Goal: Task Accomplishment & Management: Use online tool/utility

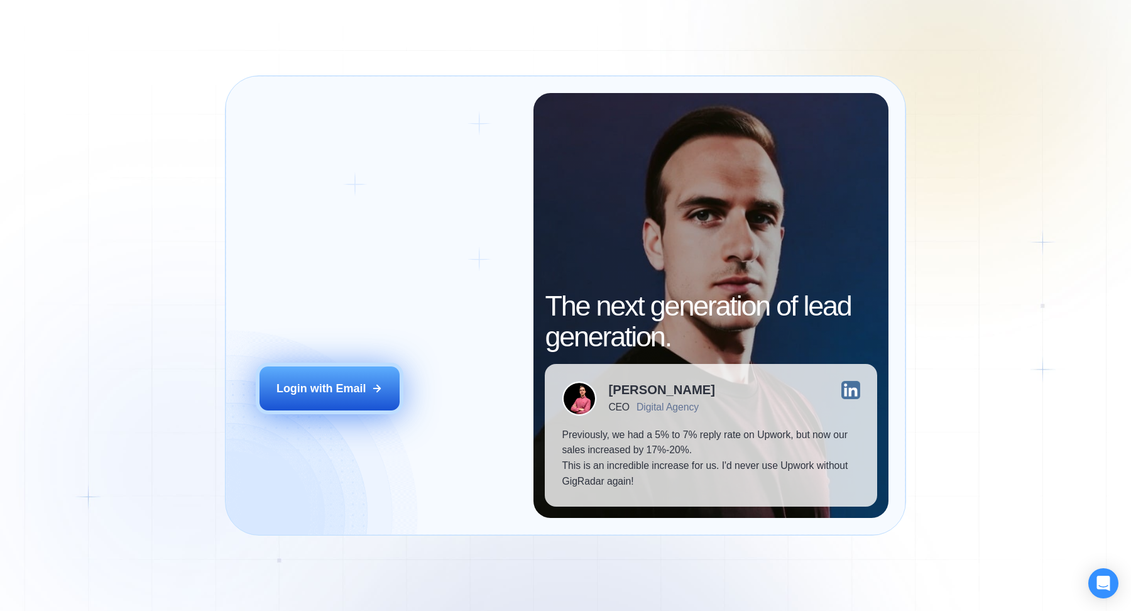
click at [334, 399] on button "Login with Email" at bounding box center [330, 388] width 140 height 44
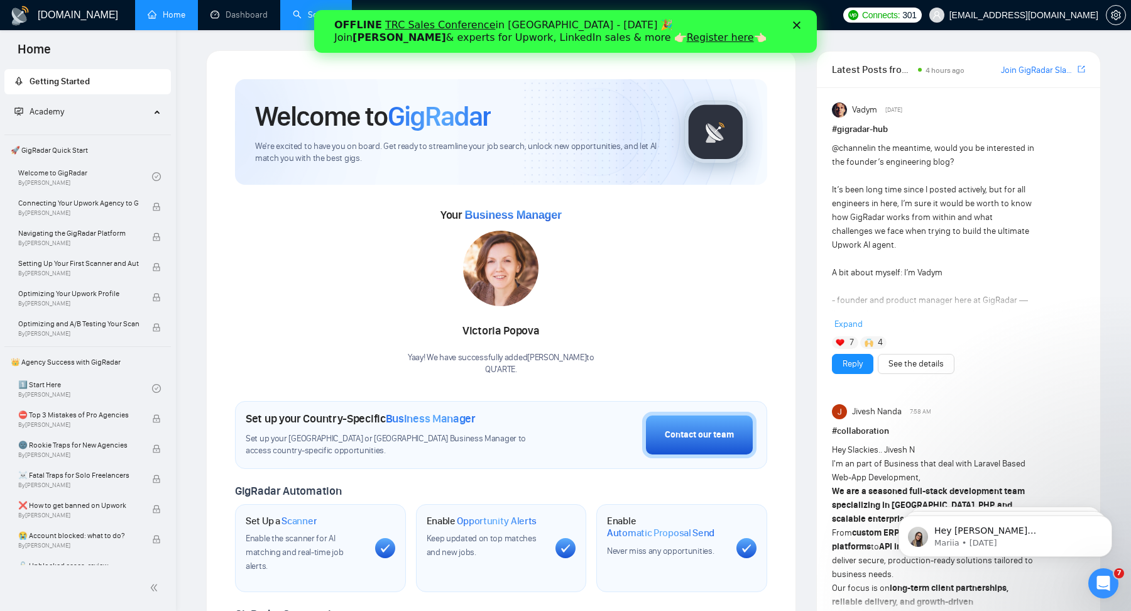
click at [293, 9] on link "Scanner" at bounding box center [316, 14] width 47 height 11
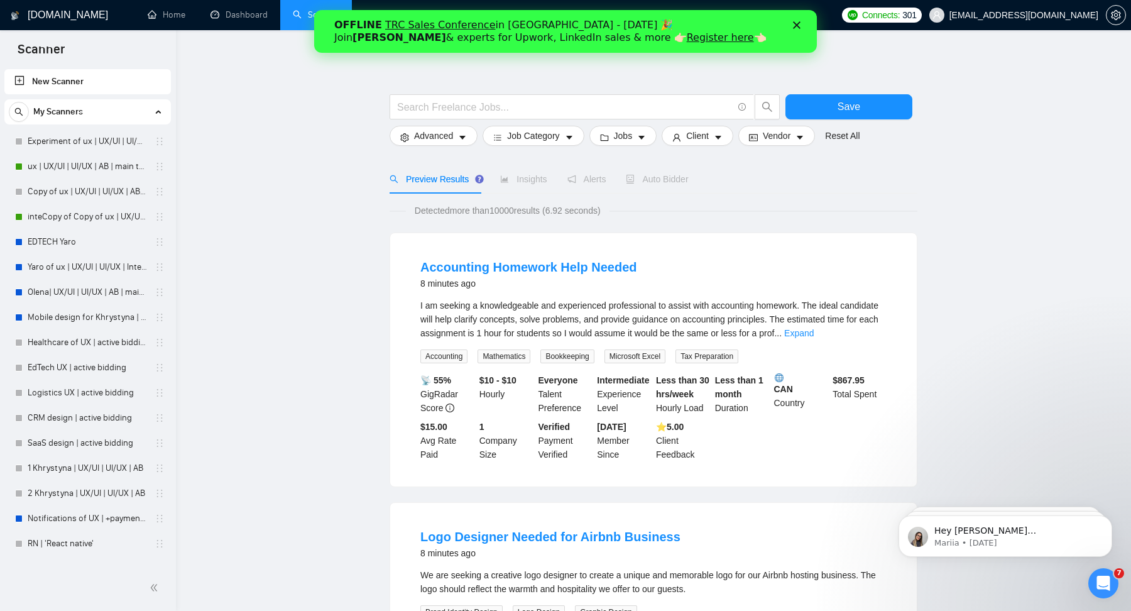
click at [797, 24] on polygon "Close" at bounding box center [797, 25] width 8 height 8
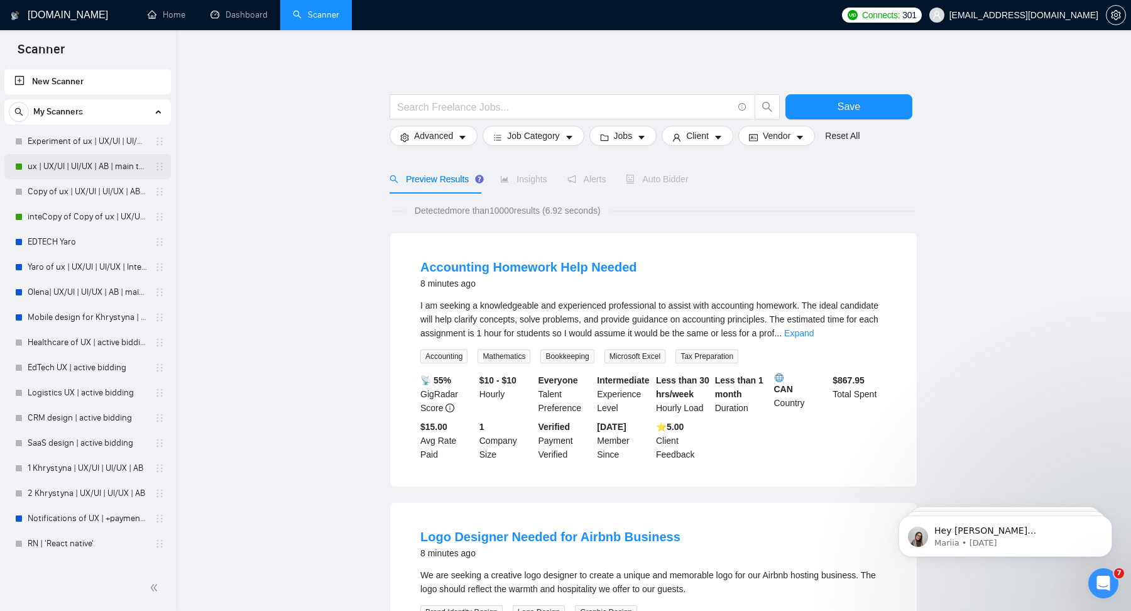
click at [68, 165] on link "ux | UX/UI | UI/UX | AB | main template" at bounding box center [87, 166] width 119 height 25
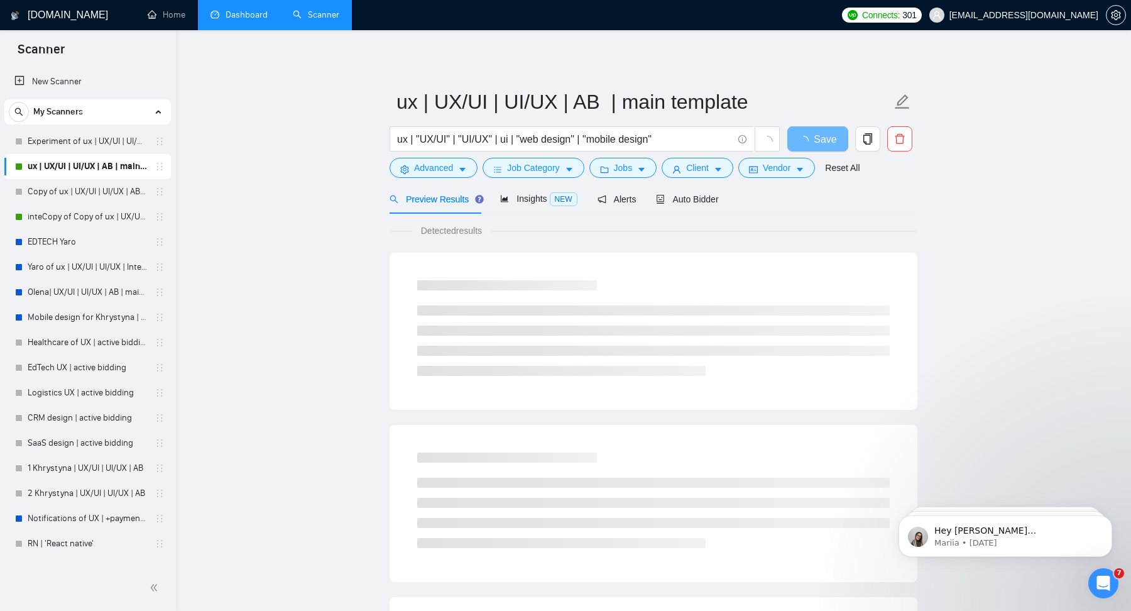
click at [248, 20] on link "Dashboard" at bounding box center [239, 14] width 57 height 11
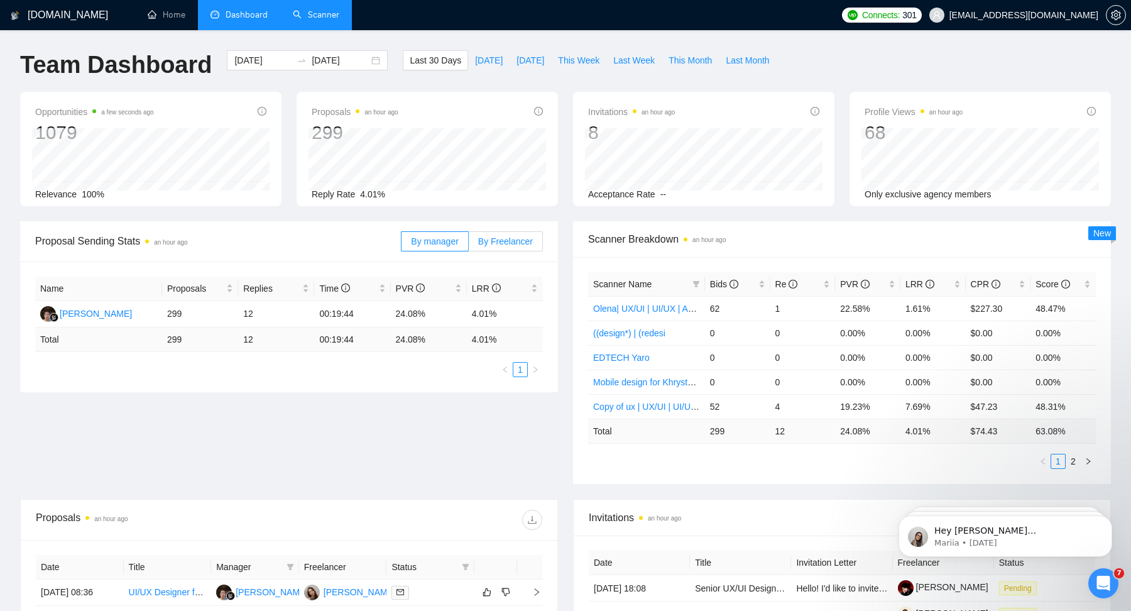
click at [508, 243] on span "By Freelancer" at bounding box center [505, 241] width 55 height 10
click at [469, 244] on input "By Freelancer" at bounding box center [469, 244] width 0 height 0
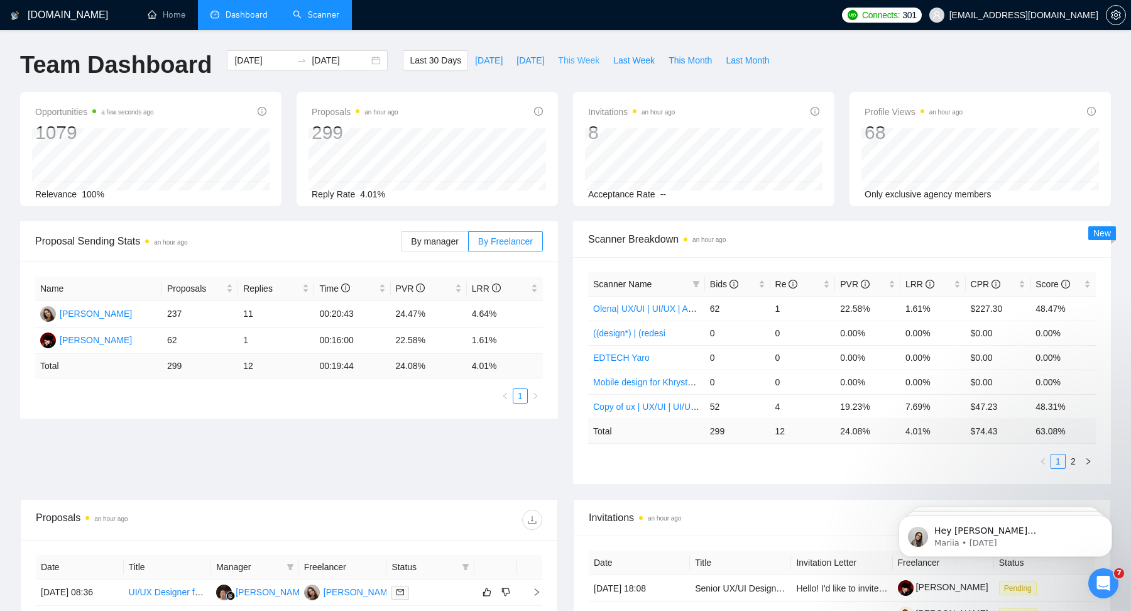
click at [578, 64] on span "This Week" at bounding box center [578, 60] width 41 height 14
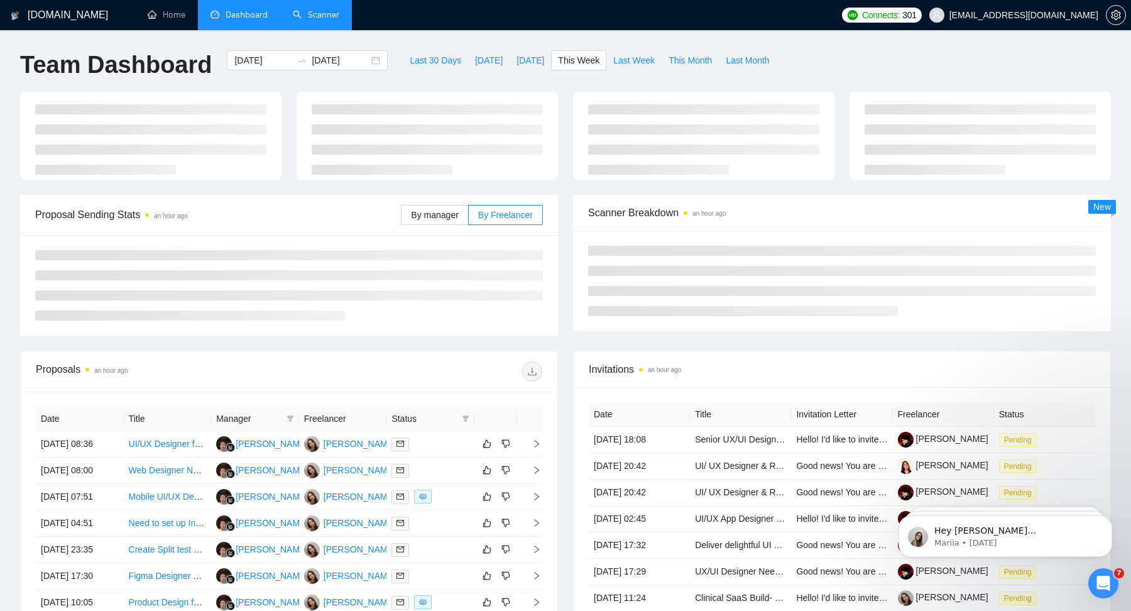
type input "[DATE]"
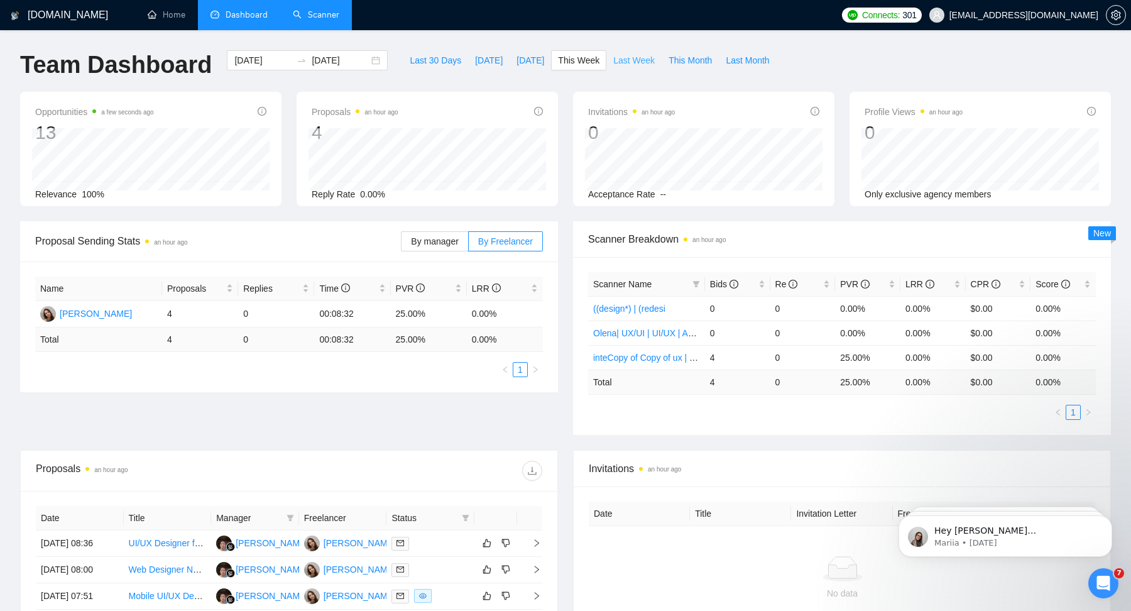
click at [638, 62] on span "Last Week" at bounding box center [633, 60] width 41 height 14
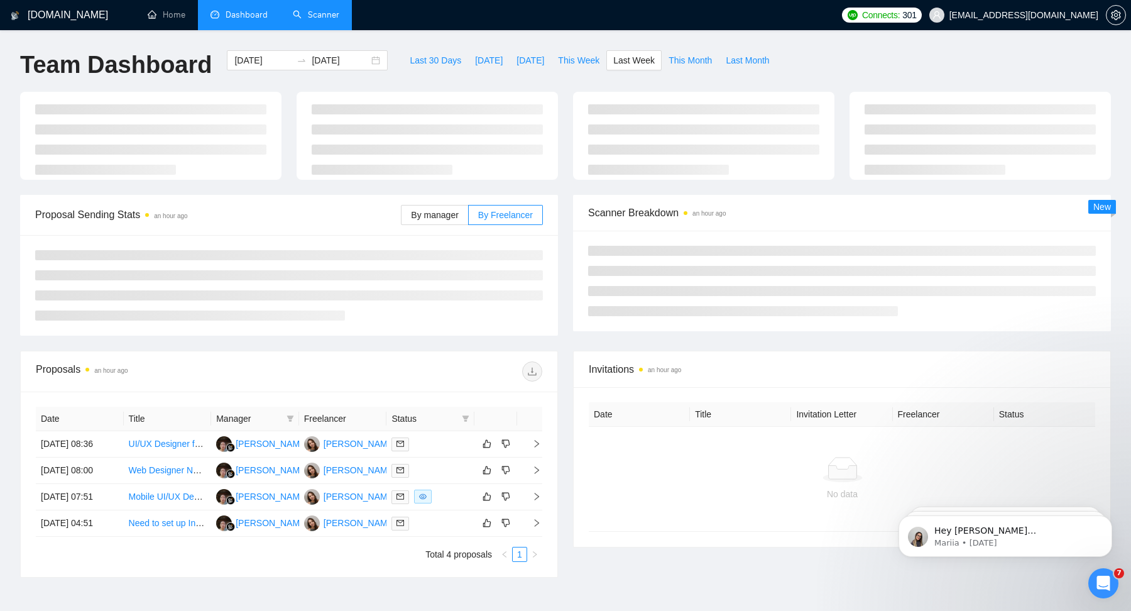
type input "[DATE]"
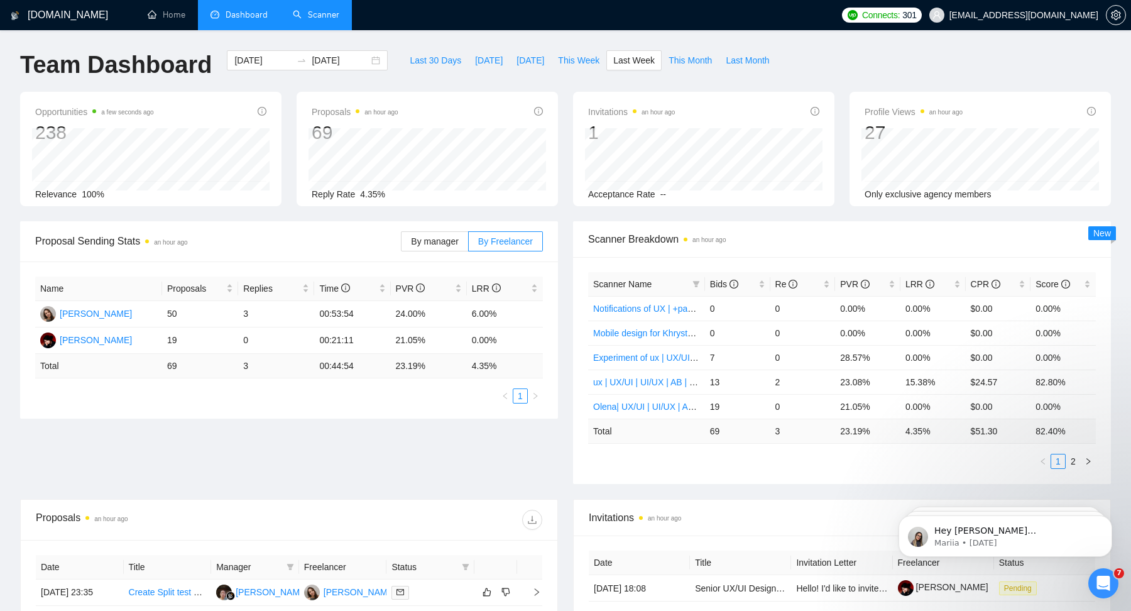
click at [336, 20] on link "Scanner" at bounding box center [316, 14] width 47 height 11
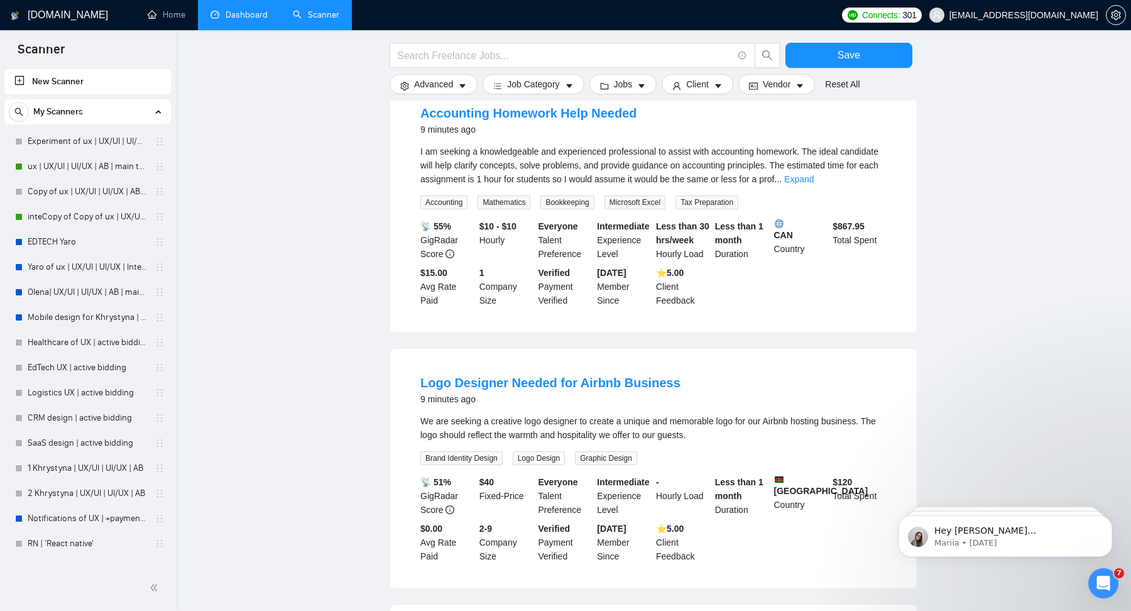
scroll to position [155, 0]
